Goal: Task Accomplishment & Management: Complete application form

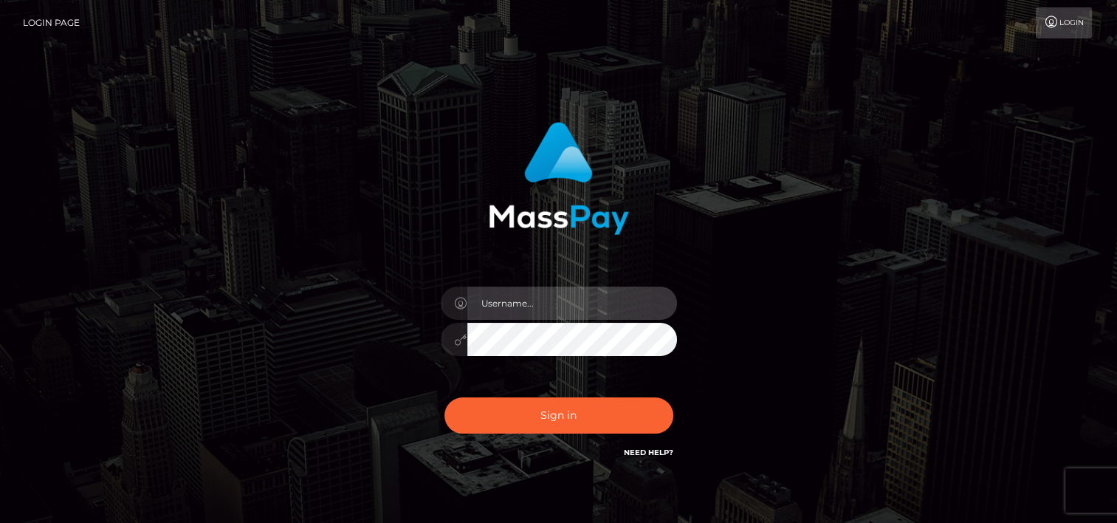
click at [516, 301] on input "text" at bounding box center [572, 303] width 210 height 33
type input "[EMAIL_ADDRESS][DOMAIN_NAME]"
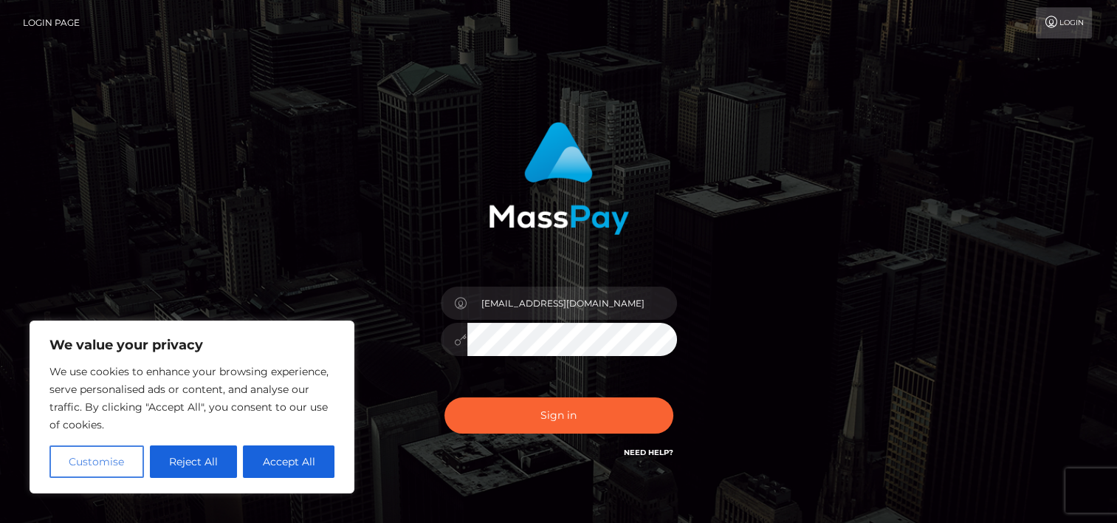
click at [130, 467] on button "Customise" at bounding box center [96, 461] width 95 height 32
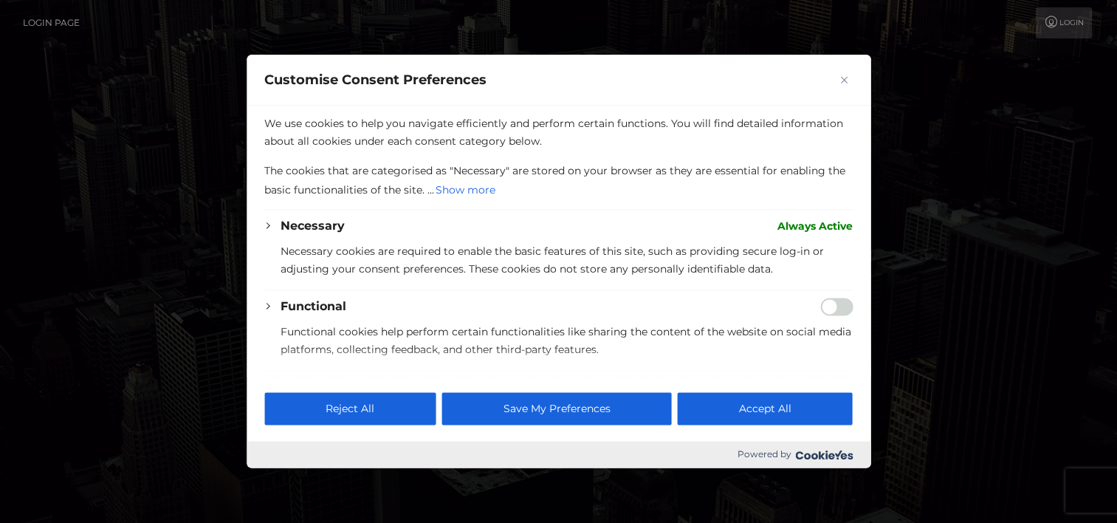
click at [848, 71] on button "Close" at bounding box center [844, 80] width 18 height 18
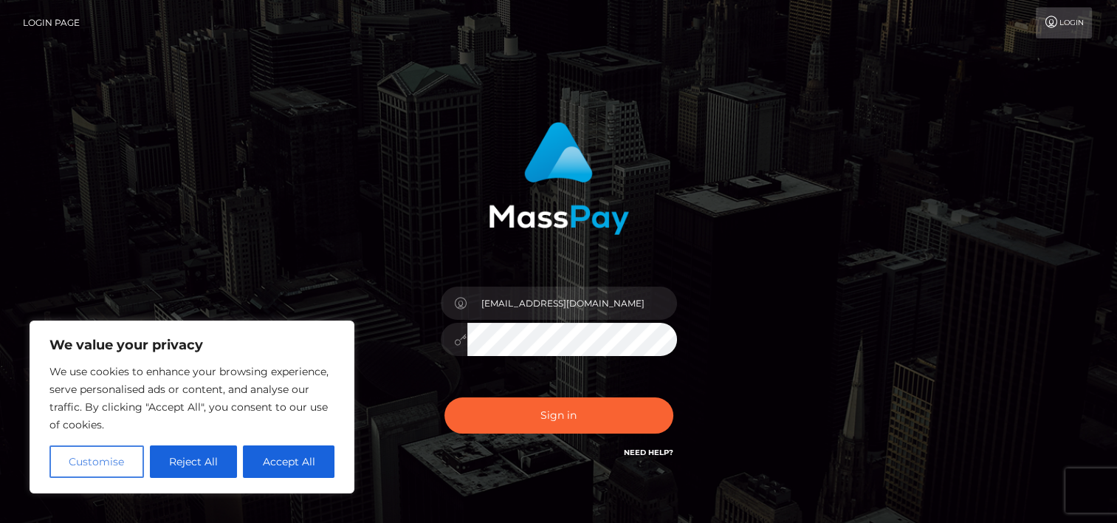
click at [143, 461] on button "Customise" at bounding box center [96, 461] width 95 height 32
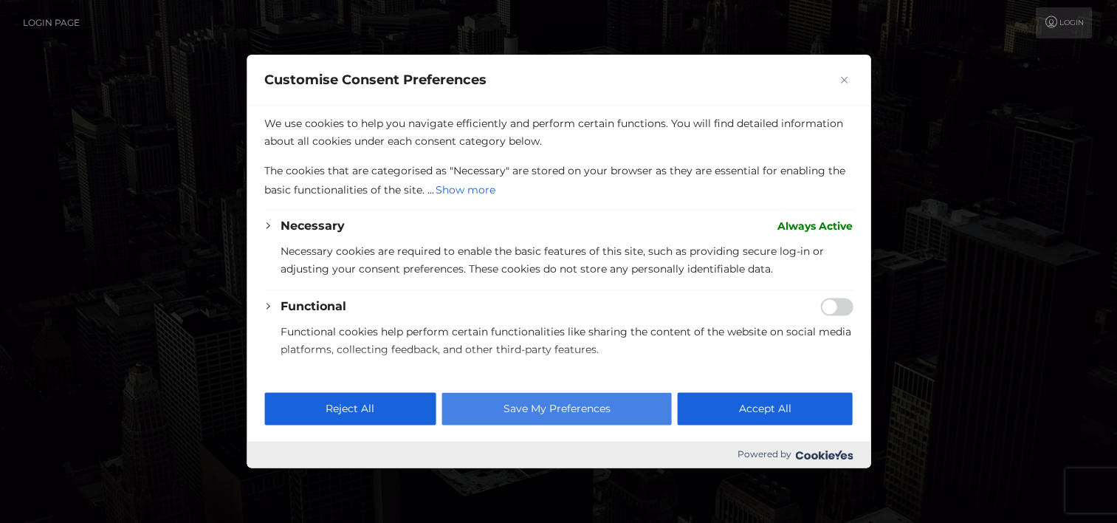
click at [597, 414] on button "Save My Preferences" at bounding box center [557, 409] width 230 height 32
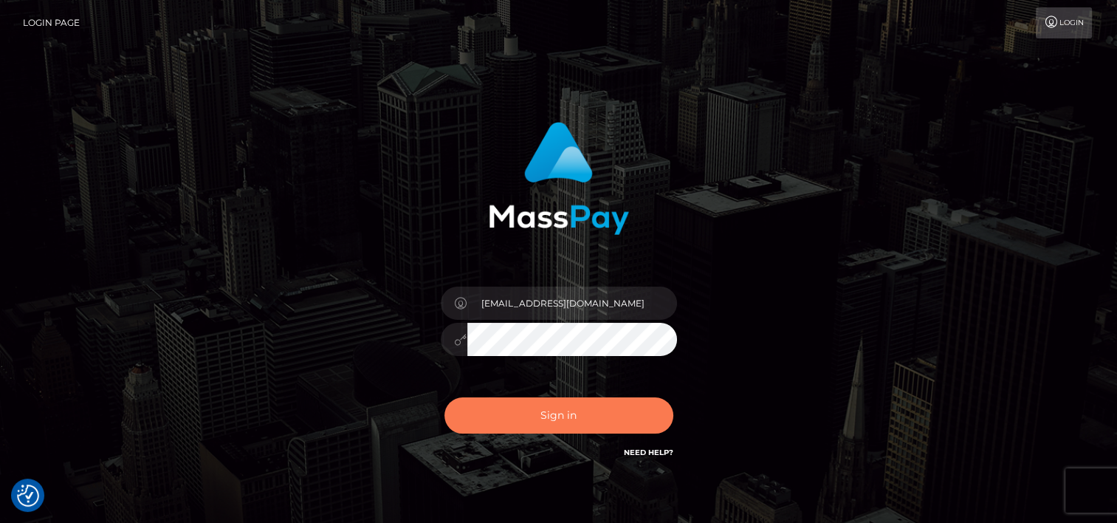
click at [559, 411] on button "Sign in" at bounding box center [559, 415] width 229 height 36
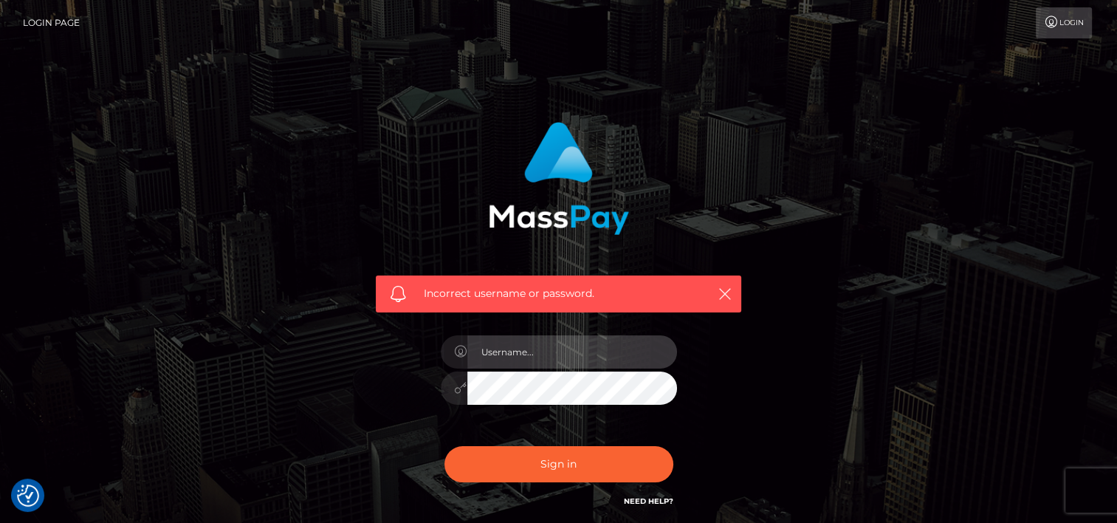
click at [555, 339] on input "text" at bounding box center [572, 351] width 210 height 33
type input "[EMAIL_ADDRESS][DOMAIN_NAME]"
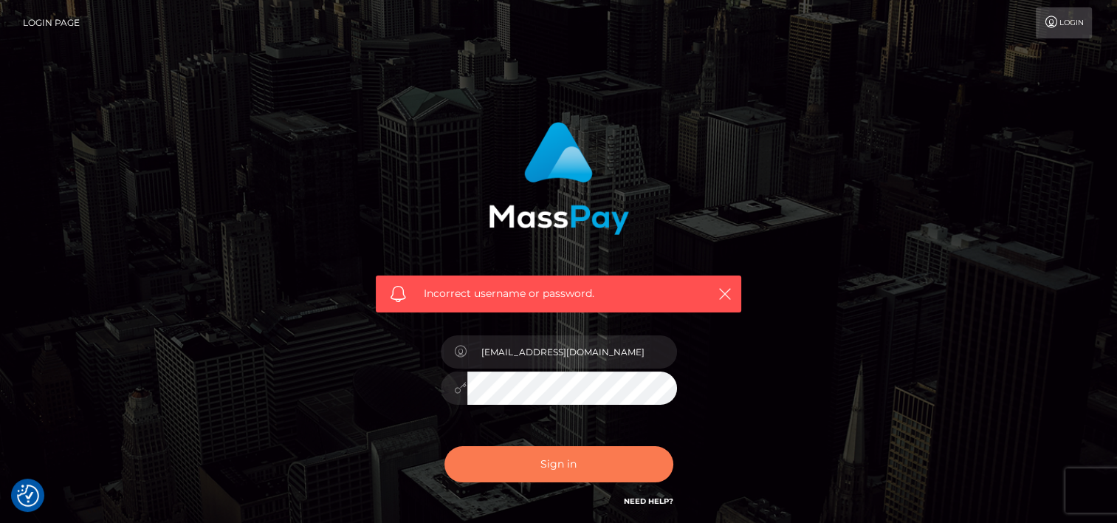
click at [606, 455] on button "Sign in" at bounding box center [559, 464] width 229 height 36
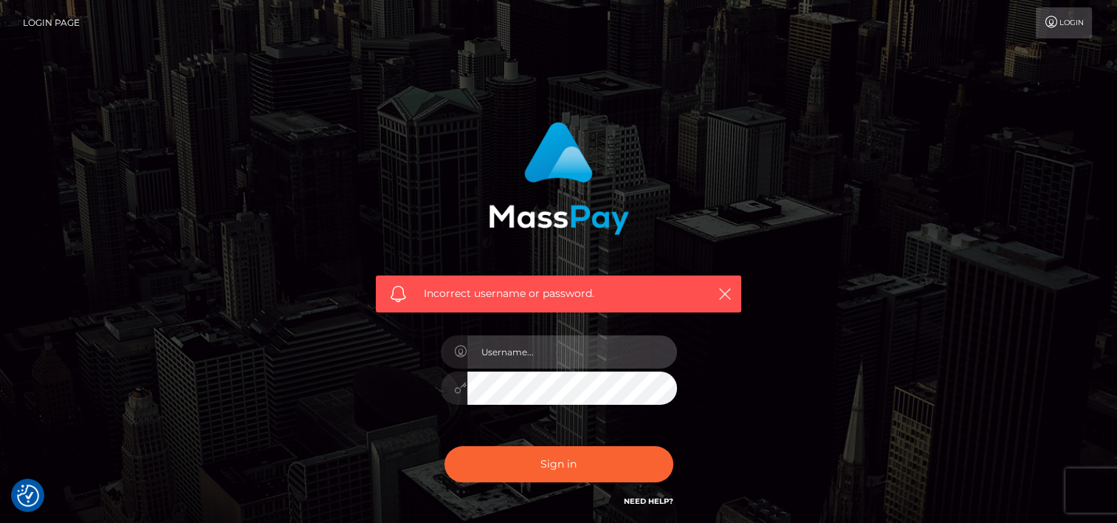
click at [538, 361] on input "text" at bounding box center [572, 351] width 210 height 33
type input "[EMAIL_ADDRESS][DOMAIN_NAME]"
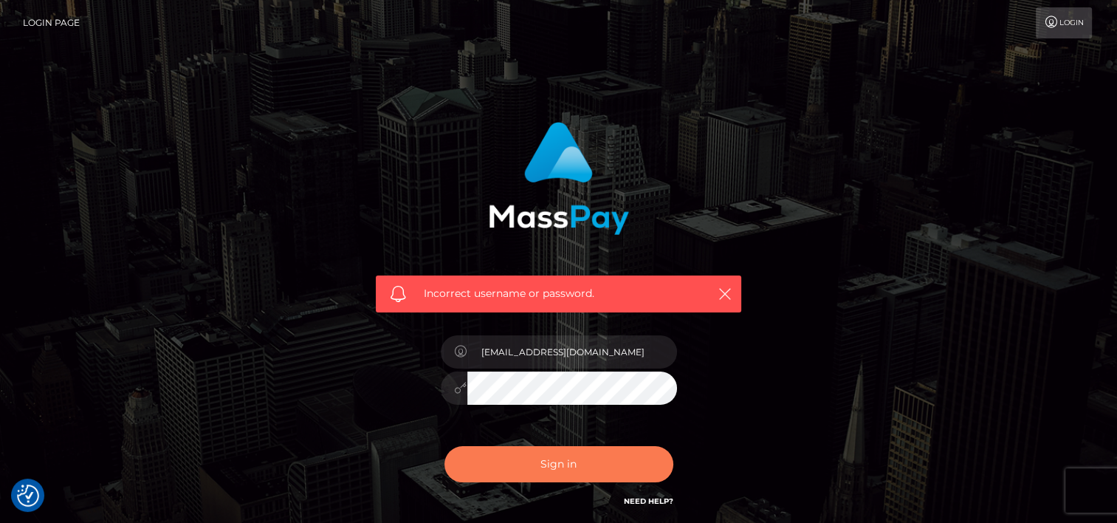
click at [572, 453] on button "Sign in" at bounding box center [559, 464] width 229 height 36
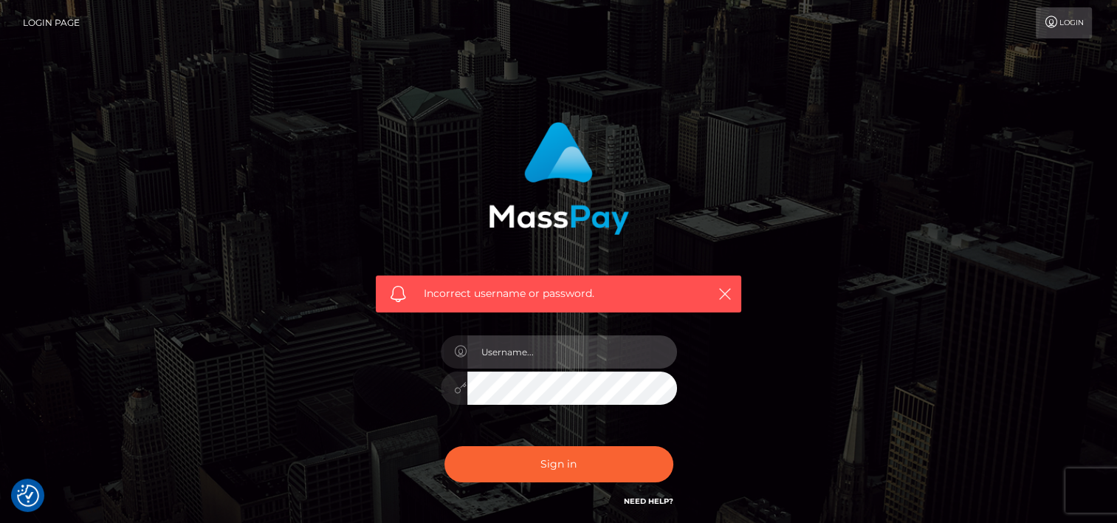
click at [593, 346] on input "text" at bounding box center [572, 351] width 210 height 33
type input "[EMAIL_ADDRESS][DOMAIN_NAME]"
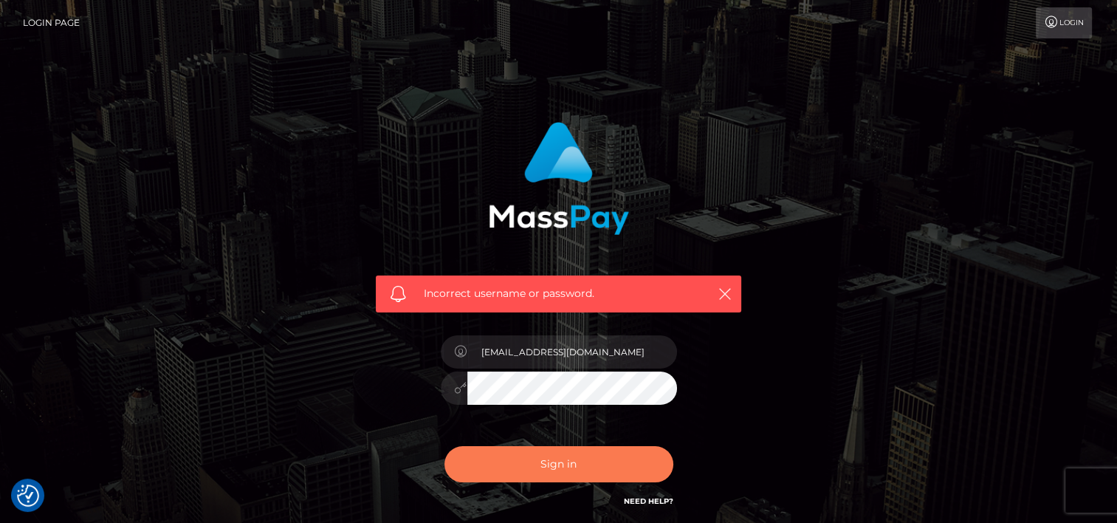
click at [591, 460] on button "Sign in" at bounding box center [559, 464] width 229 height 36
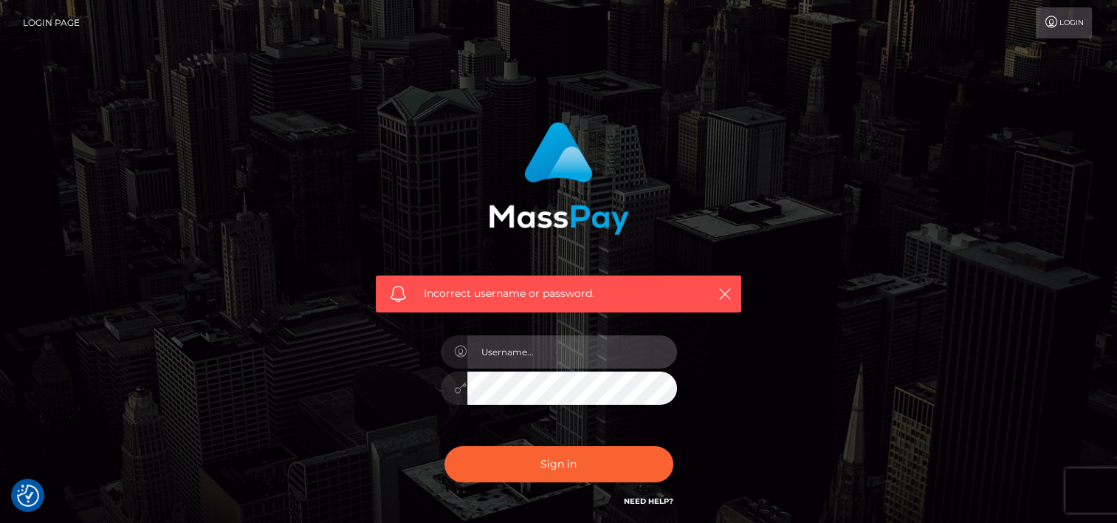
drag, startPoint x: 0, startPoint y: 0, endPoint x: 504, endPoint y: 363, distance: 620.6
click at [504, 363] on input "text" at bounding box center [572, 351] width 210 height 33
type input "[EMAIL_ADDRESS][DOMAIN_NAME]"
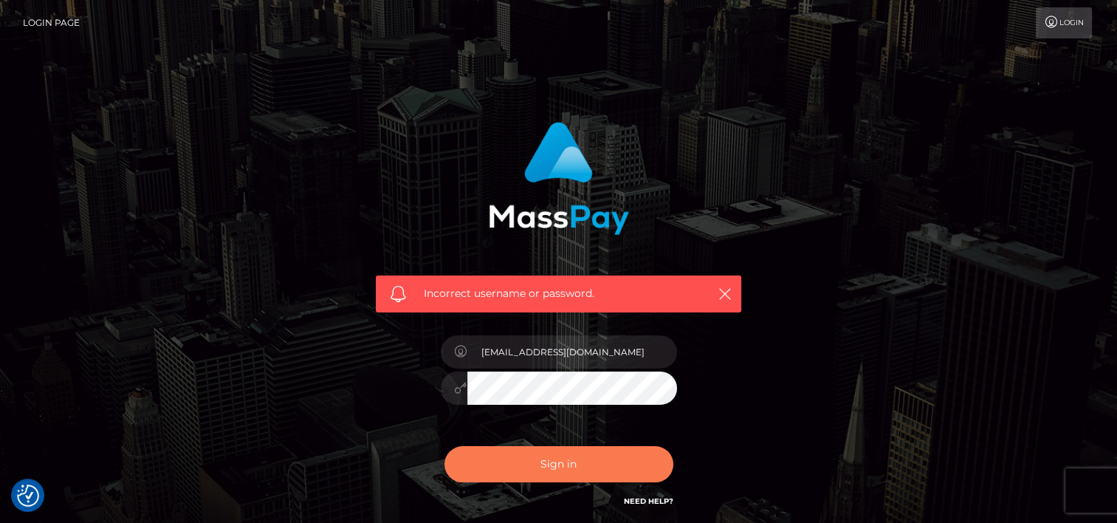
click at [566, 461] on button "Sign in" at bounding box center [559, 464] width 229 height 36
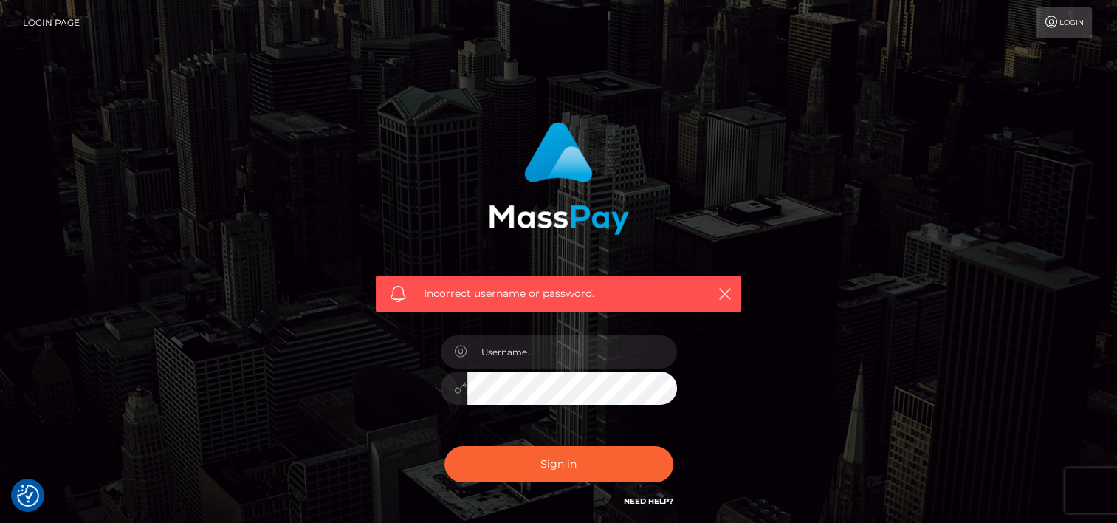
click at [654, 500] on link "Need Help?" at bounding box center [648, 501] width 49 height 10
click at [724, 291] on icon "button" at bounding box center [725, 294] width 15 height 15
click at [659, 499] on link "Need Help?" at bounding box center [648, 501] width 49 height 10
click at [508, 343] on input "text" at bounding box center [572, 351] width 210 height 33
